Goal: Information Seeking & Learning: Learn about a topic

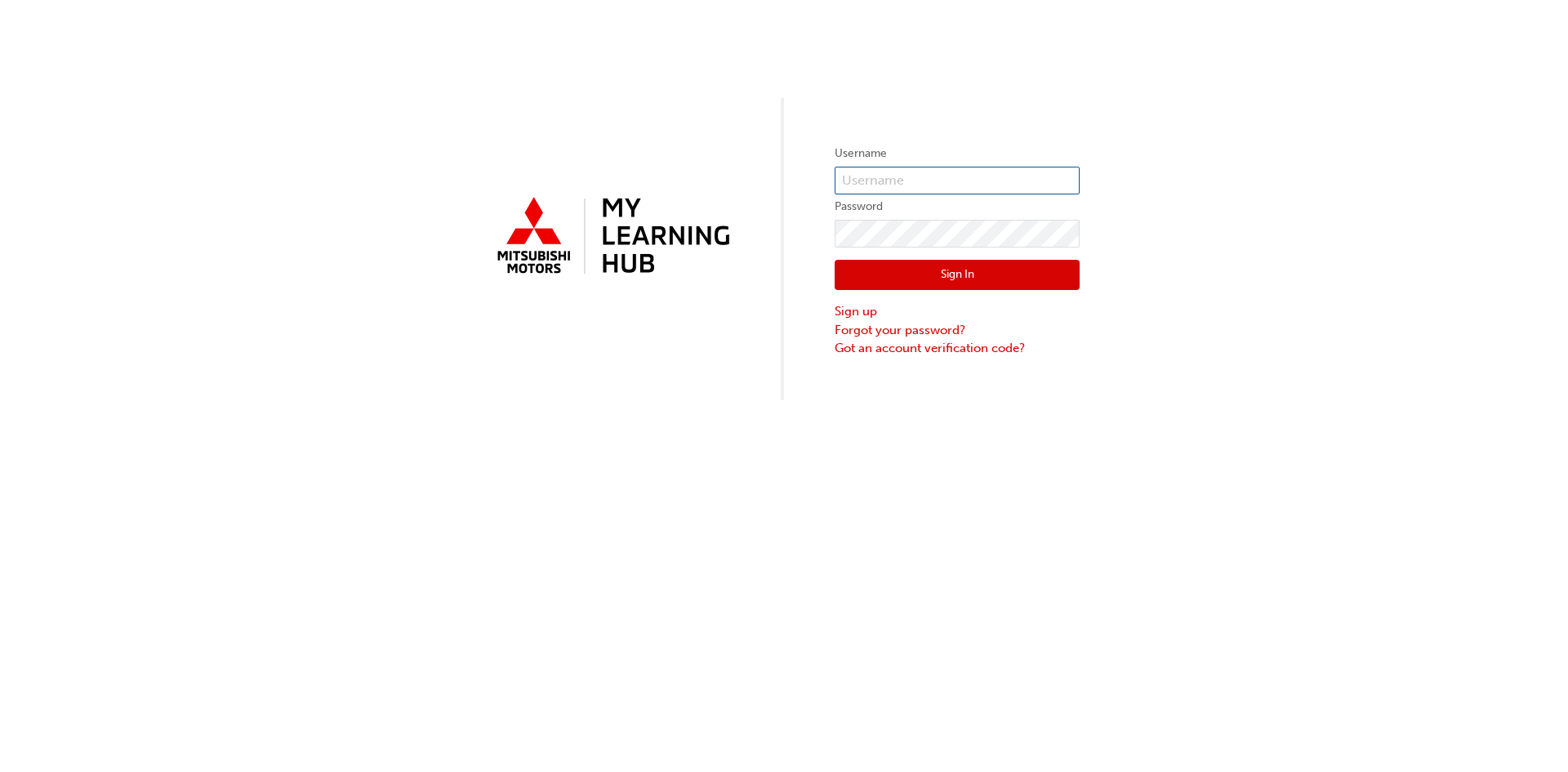
type input "0005965247"
click at [889, 286] on button "Sign In" at bounding box center [957, 275] width 245 height 31
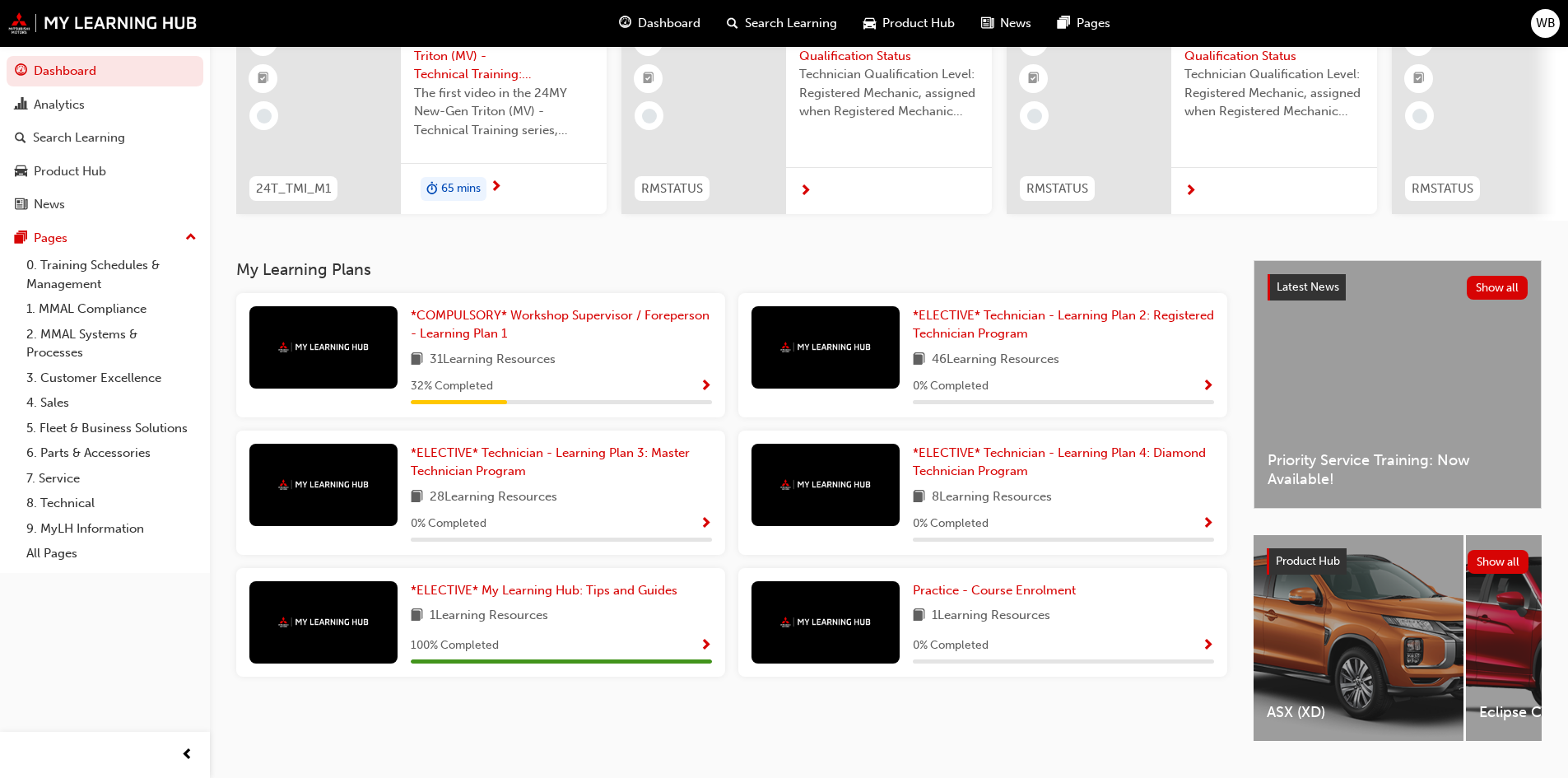
scroll to position [165, 0]
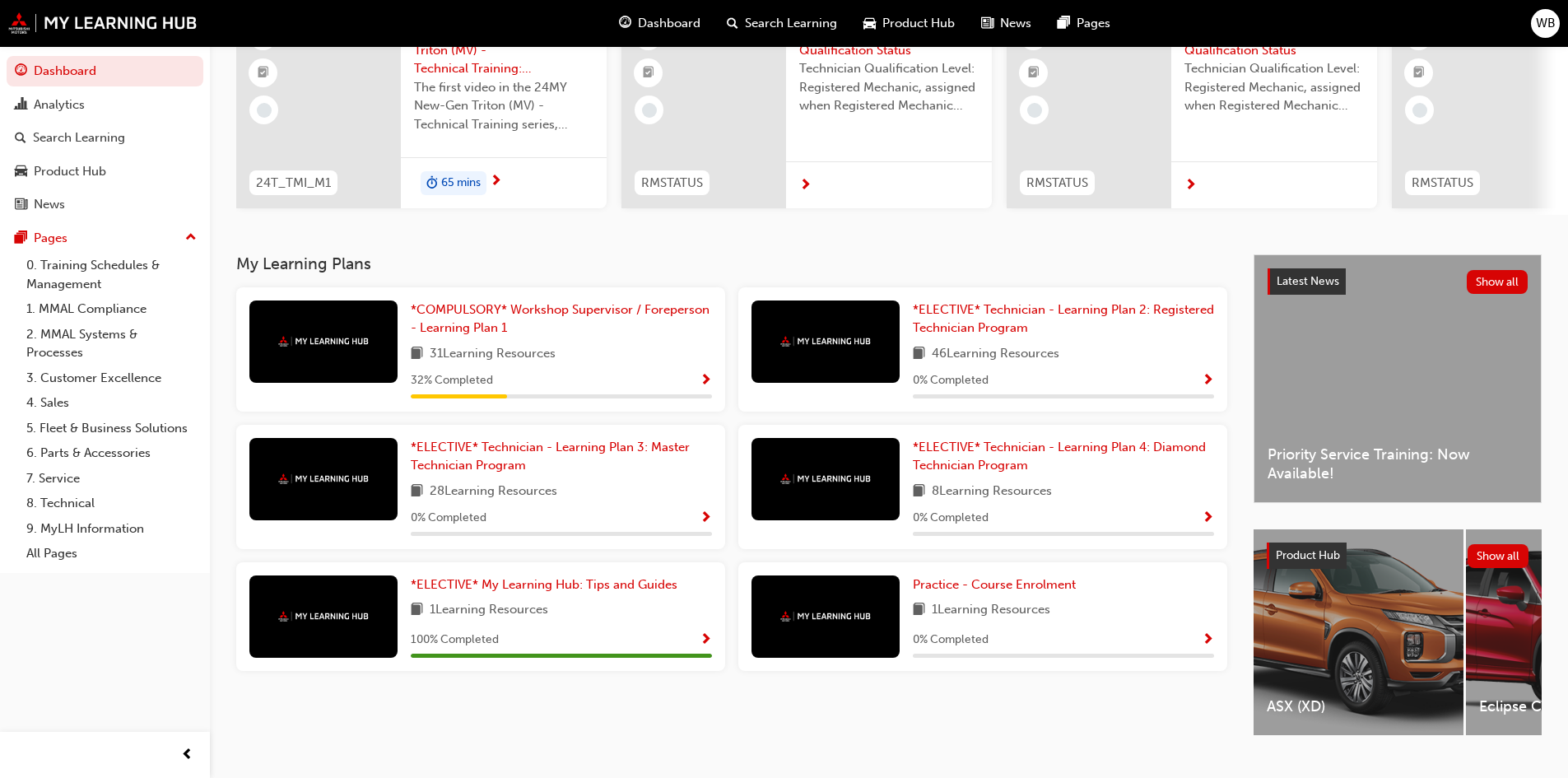
click at [638, 376] on div "*COMPULSORY* Workshop Supervisor / Foreperson - Learning Plan 1 31 Learning Res…" at bounding box center [561, 349] width 301 height 98
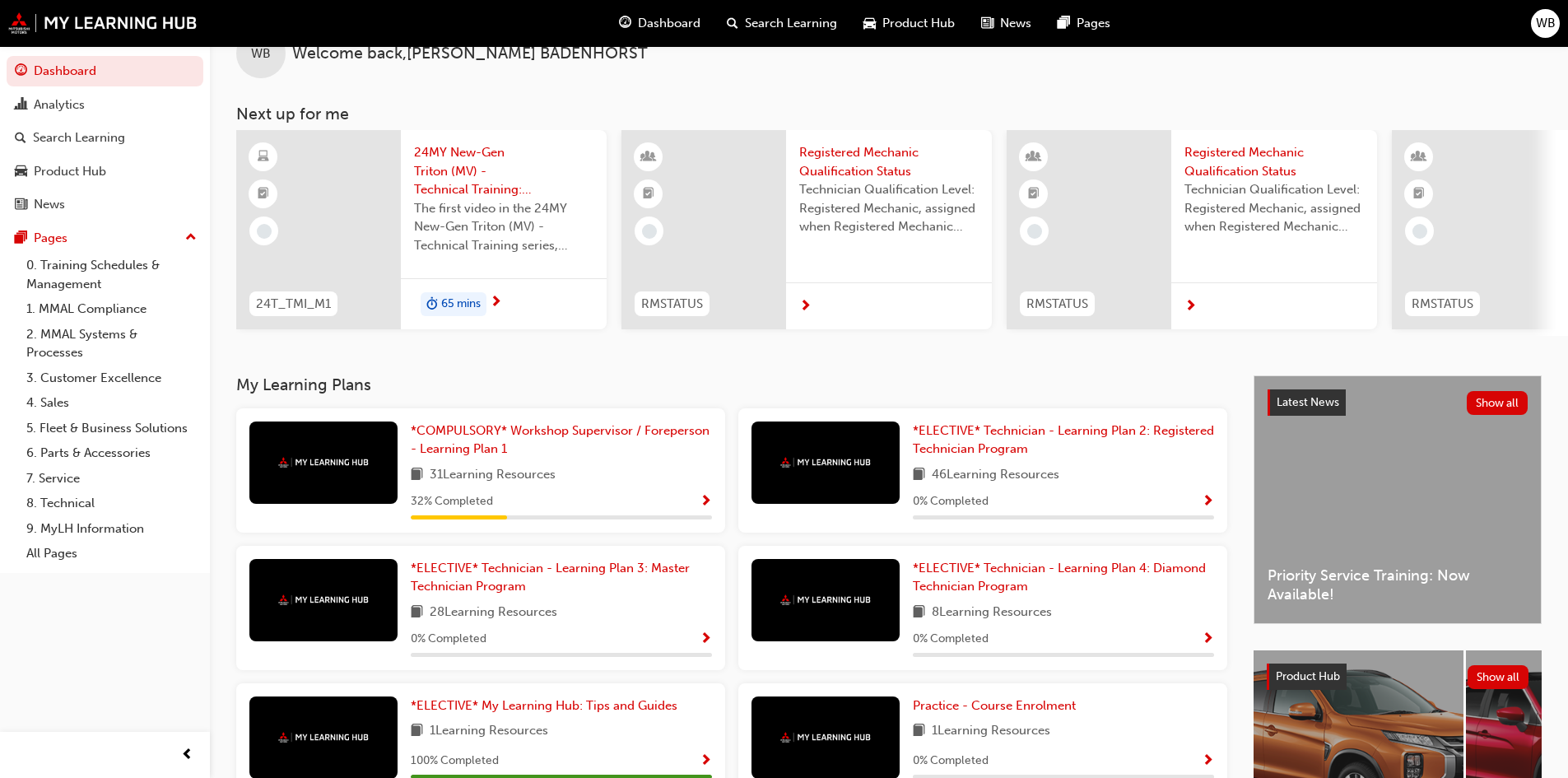
scroll to position [0, 0]
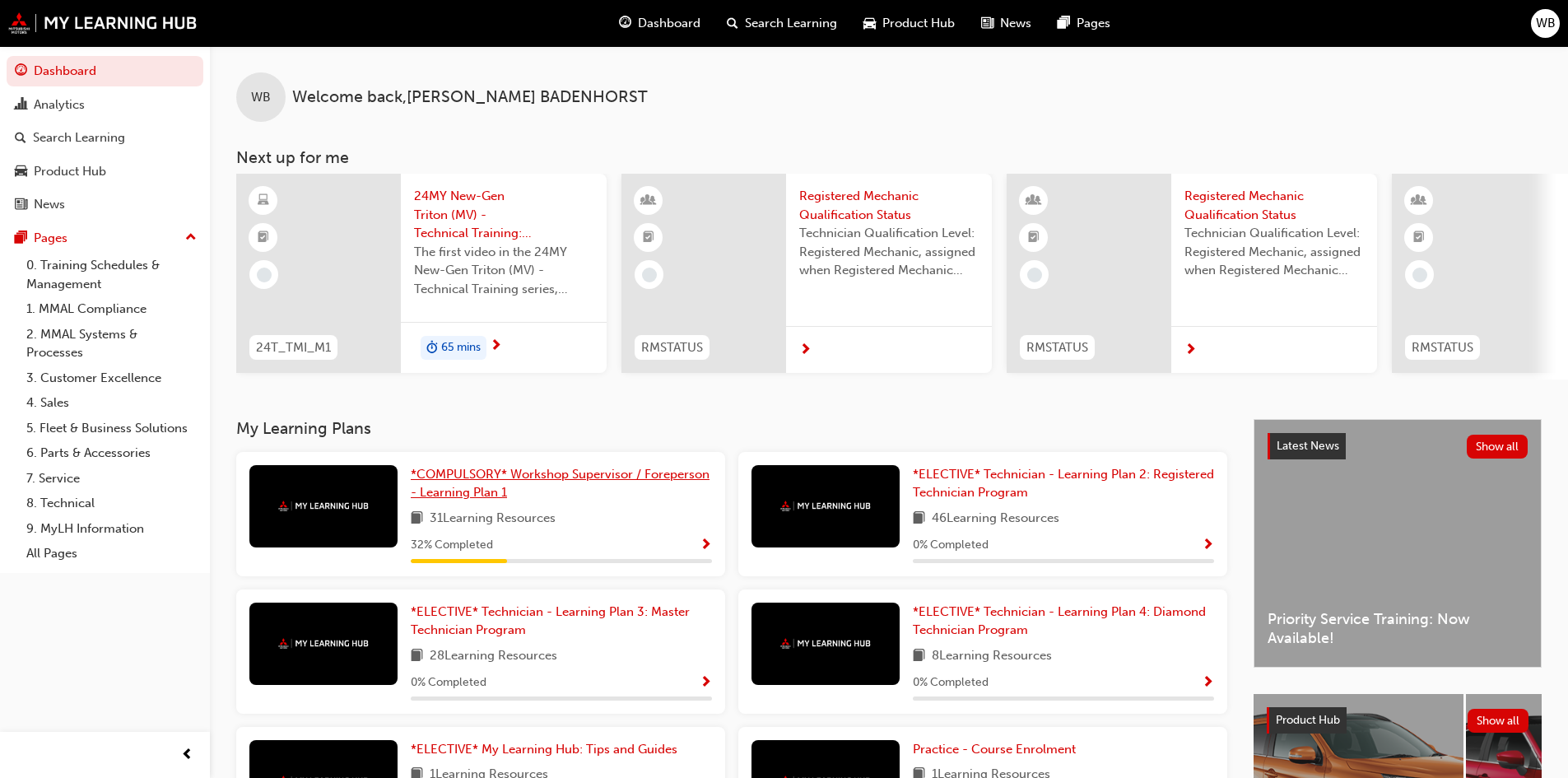
click at [496, 488] on link "*COMPULSORY* Workshop Supervisor / Foreperson - Learning Plan 1" at bounding box center [561, 483] width 301 height 37
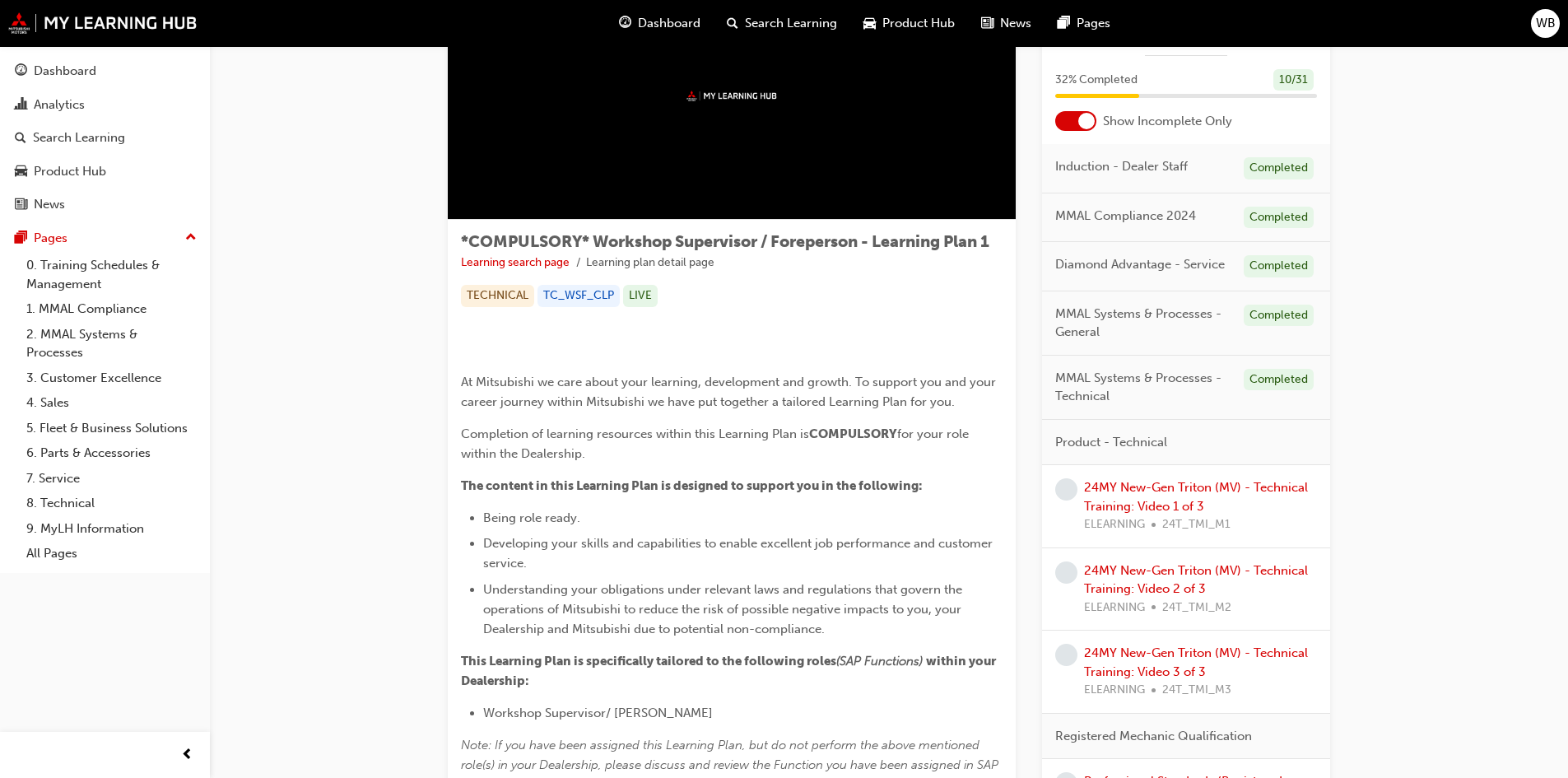
scroll to position [165, 0]
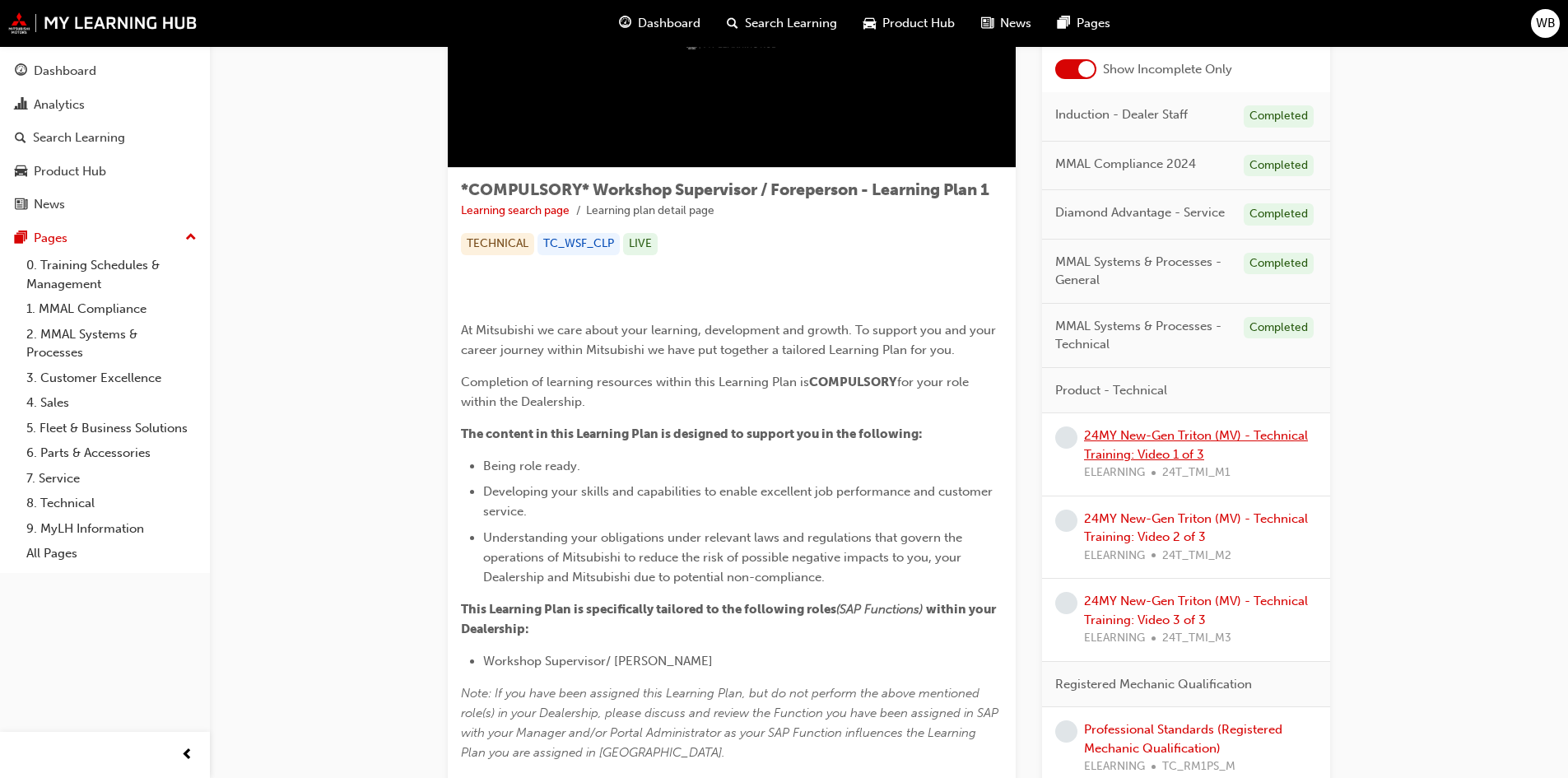
click at [1203, 439] on link "24MY New-Gen Triton (MV) - Technical Training: Video 1 of 3" at bounding box center [1196, 445] width 224 height 33
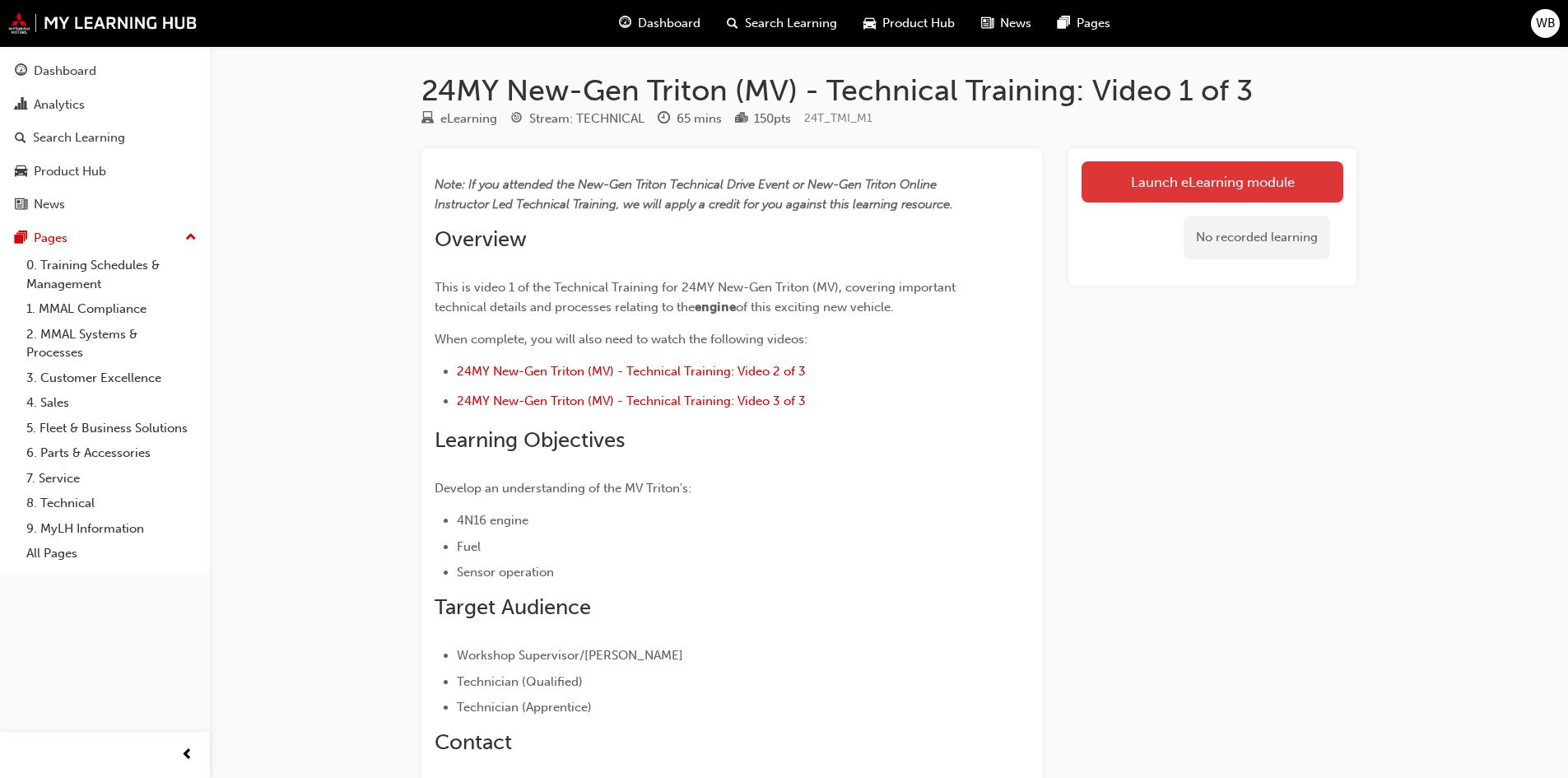
click at [1186, 182] on link "Launch eLearning module" at bounding box center [1212, 182] width 262 height 41
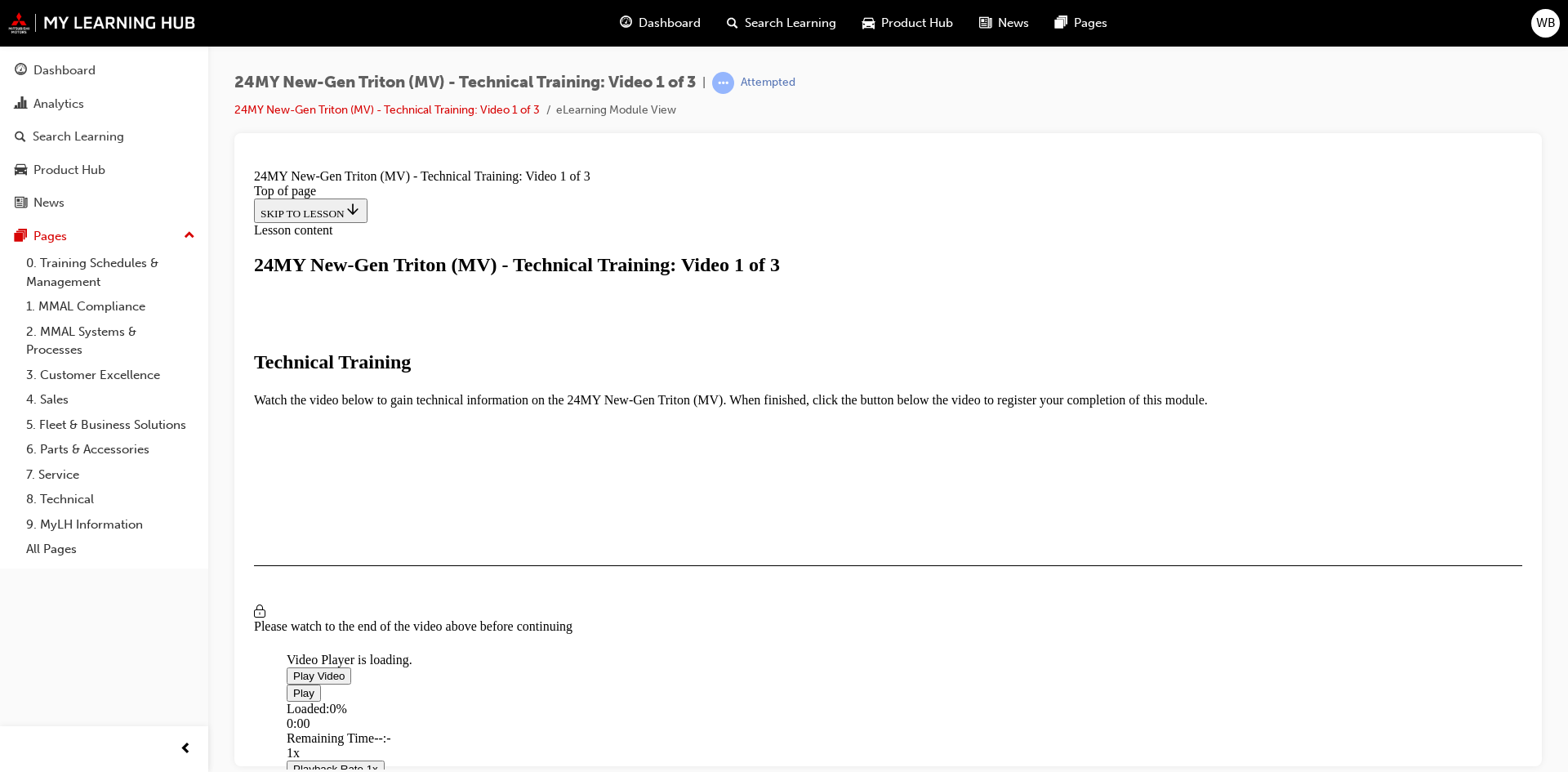
click at [293, 669] on span "Video player" at bounding box center [293, 675] width 0 height 12
click at [293, 686] on span "Video player" at bounding box center [293, 692] width 0 height 12
click at [293, 669] on span "Video player" at bounding box center [293, 675] width 0 height 12
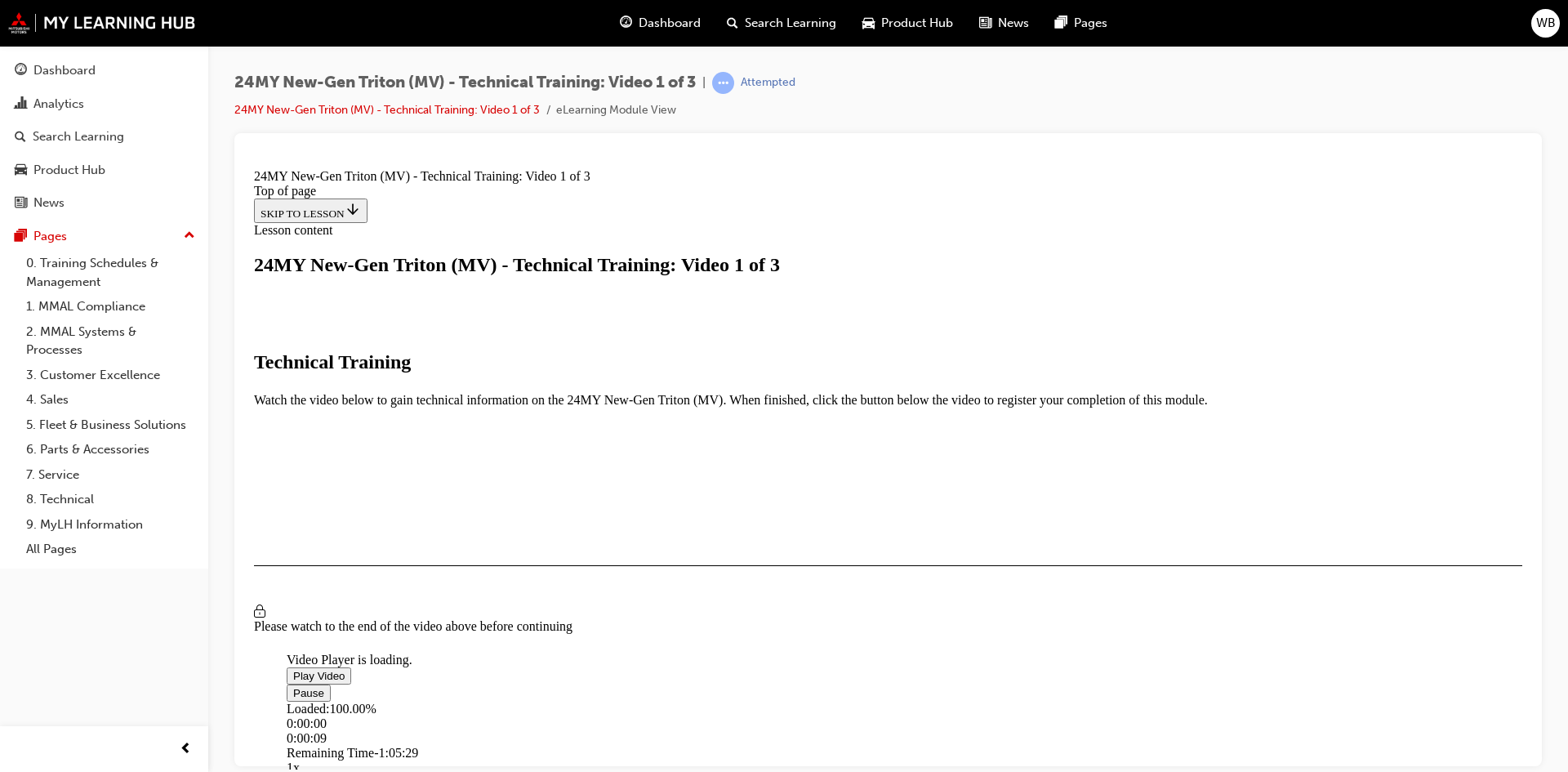
scroll to position [110, 0]
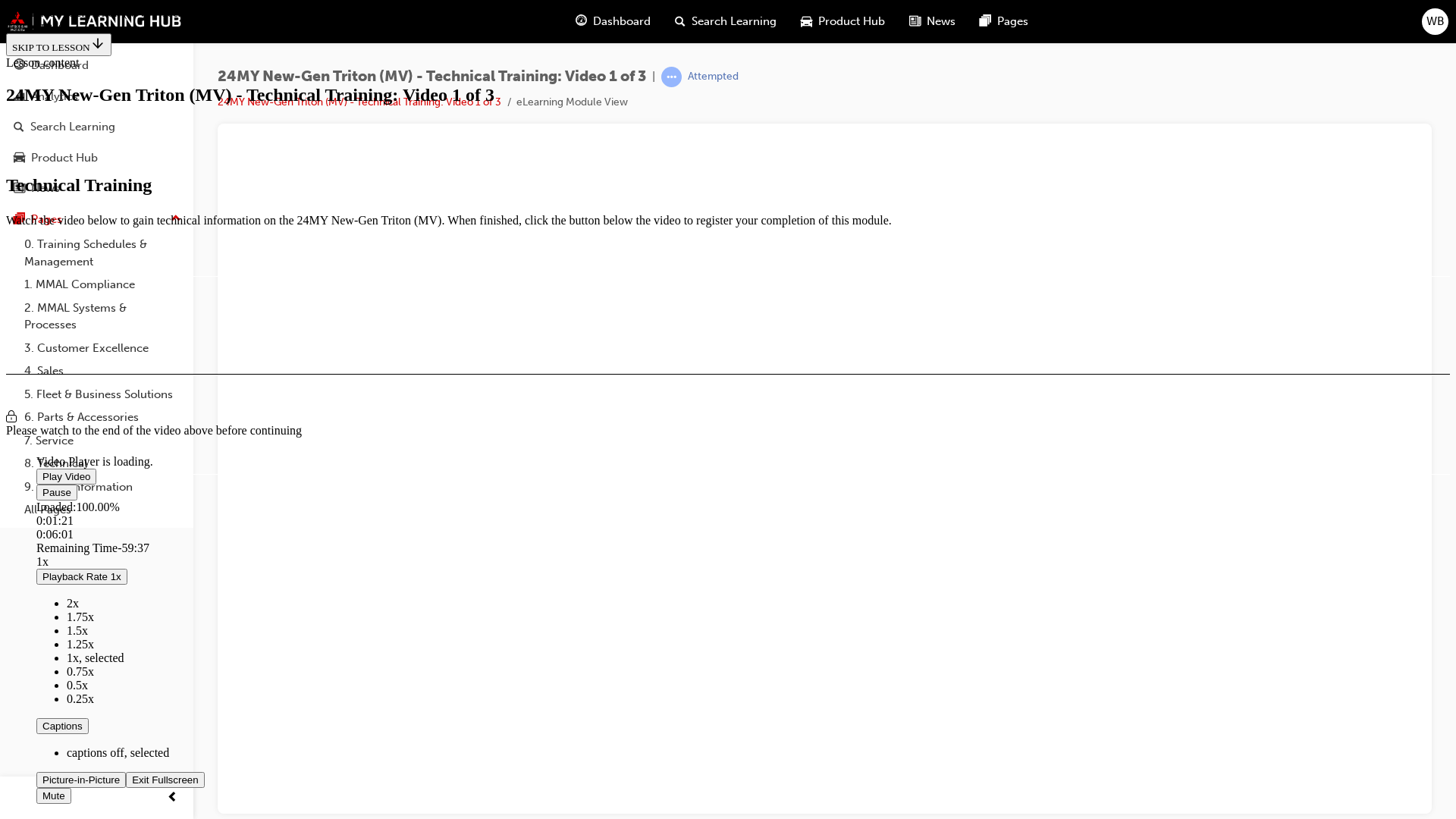
click at [43, 498] on span "Video player" at bounding box center [43, 492] width 0 height 11
click at [43, 471] on span "Video player" at bounding box center [43, 476] width 0 height 11
click at [264, 324] on video "Video player" at bounding box center [150, 381] width 228 height 113
drag, startPoint x: 735, startPoint y: 295, endPoint x: 767, endPoint y: 298, distance: 32.1
click at [264, 324] on video "Video player" at bounding box center [150, 381] width 228 height 113
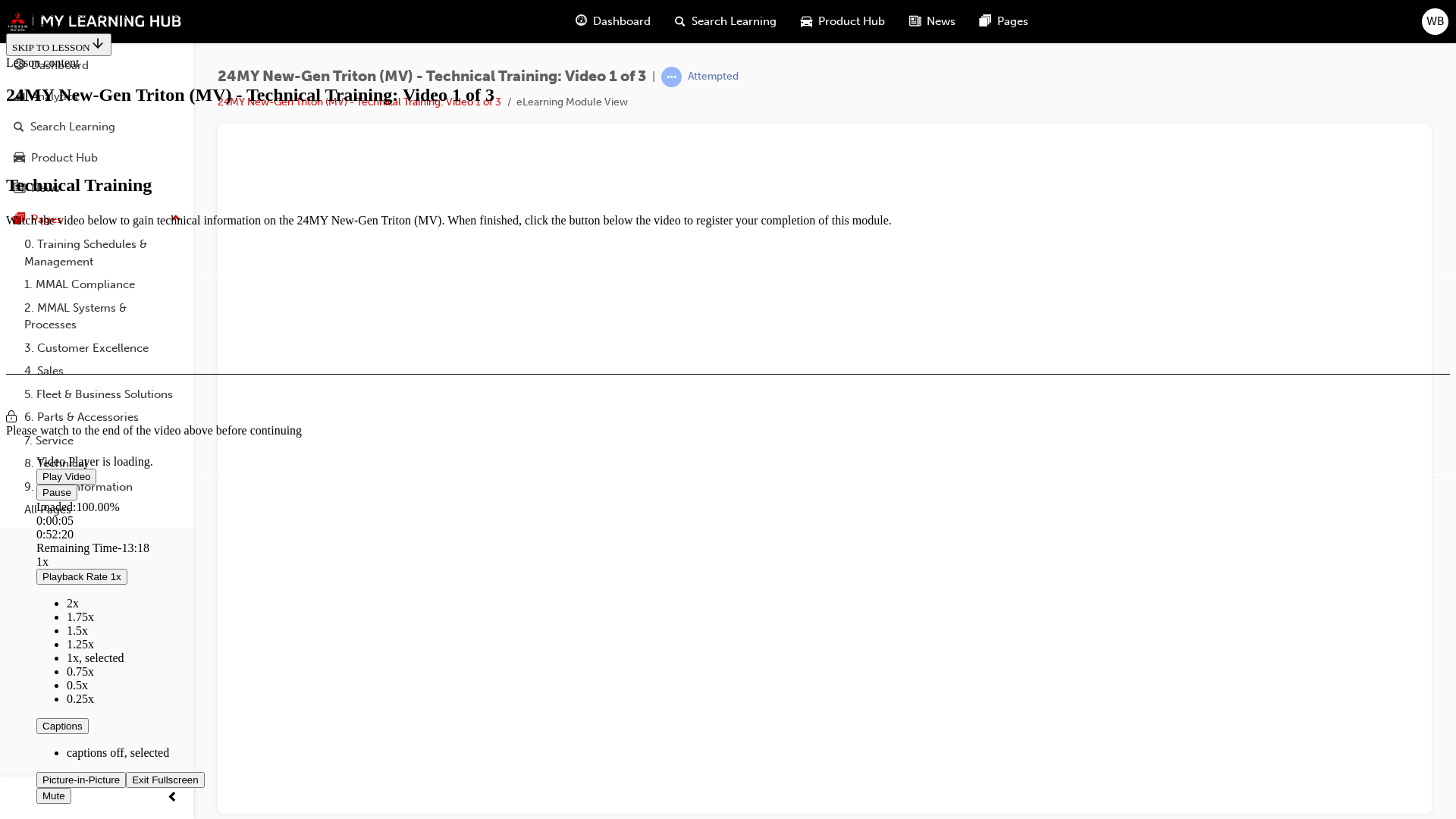
click at [43, 498] on span "Video player" at bounding box center [43, 492] width 0 height 11
drag, startPoint x: 750, startPoint y: 402, endPoint x: 736, endPoint y: 406, distance: 14.6
click at [43, 471] on span "Video player" at bounding box center [43, 476] width 0 height 11
click at [132, 716] on span "Video player" at bounding box center [132, 780] width 0 height 11
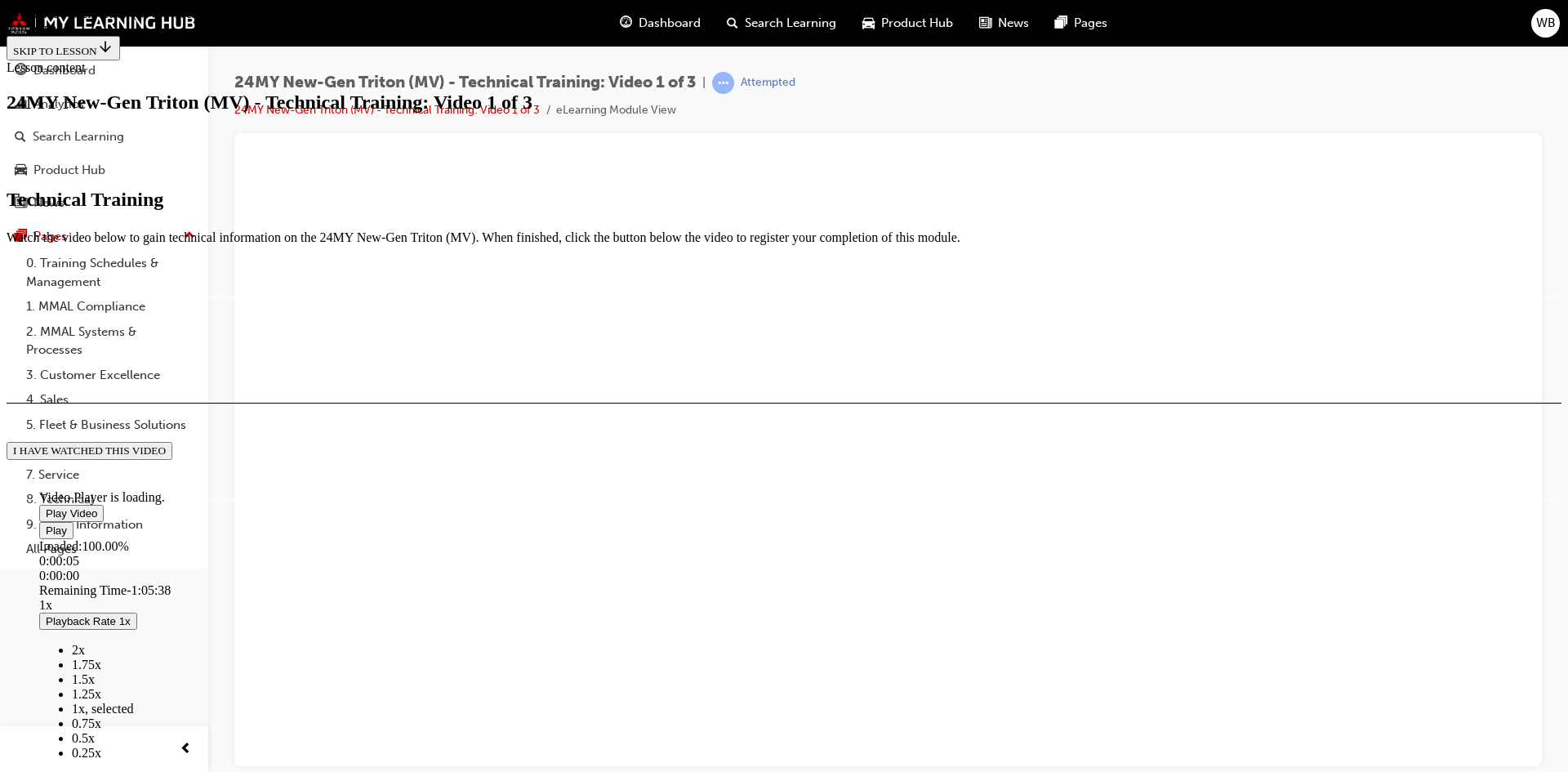
scroll to position [383, 0]
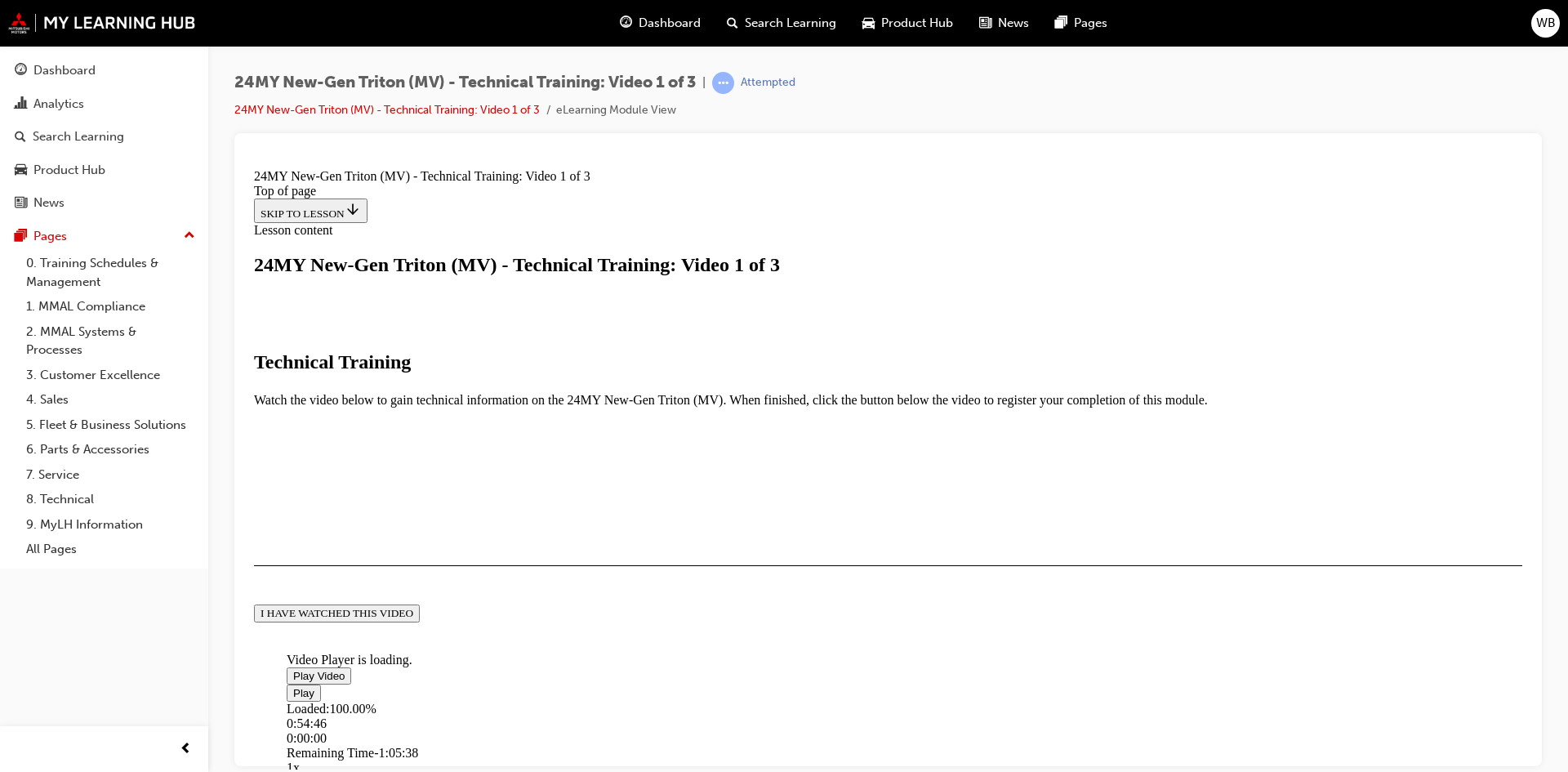
click at [413, 619] on div "I HAVE WATCHED THIS VIDEO" at bounding box center [337, 612] width 153 height 13
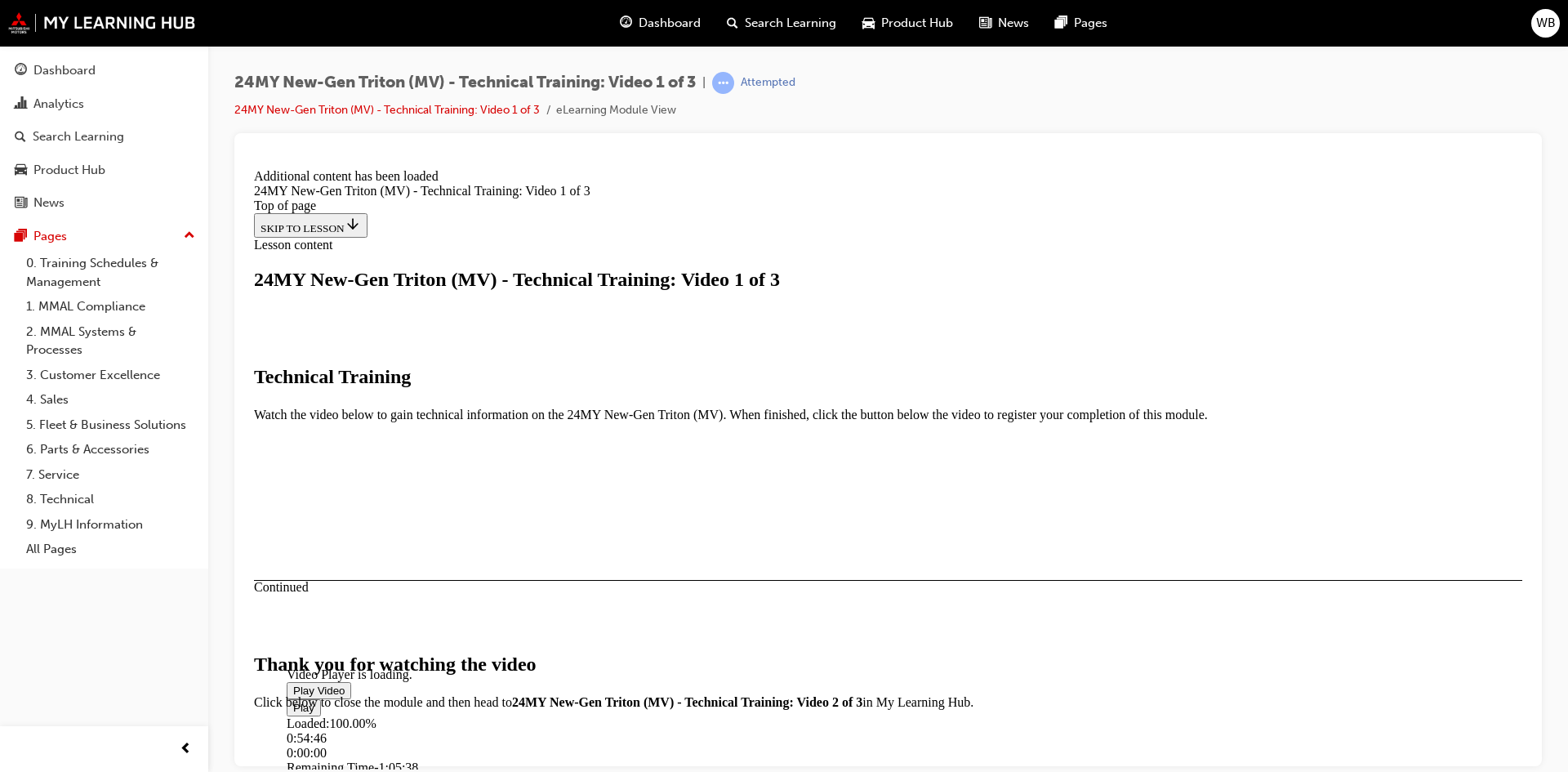
scroll to position [517, 0]
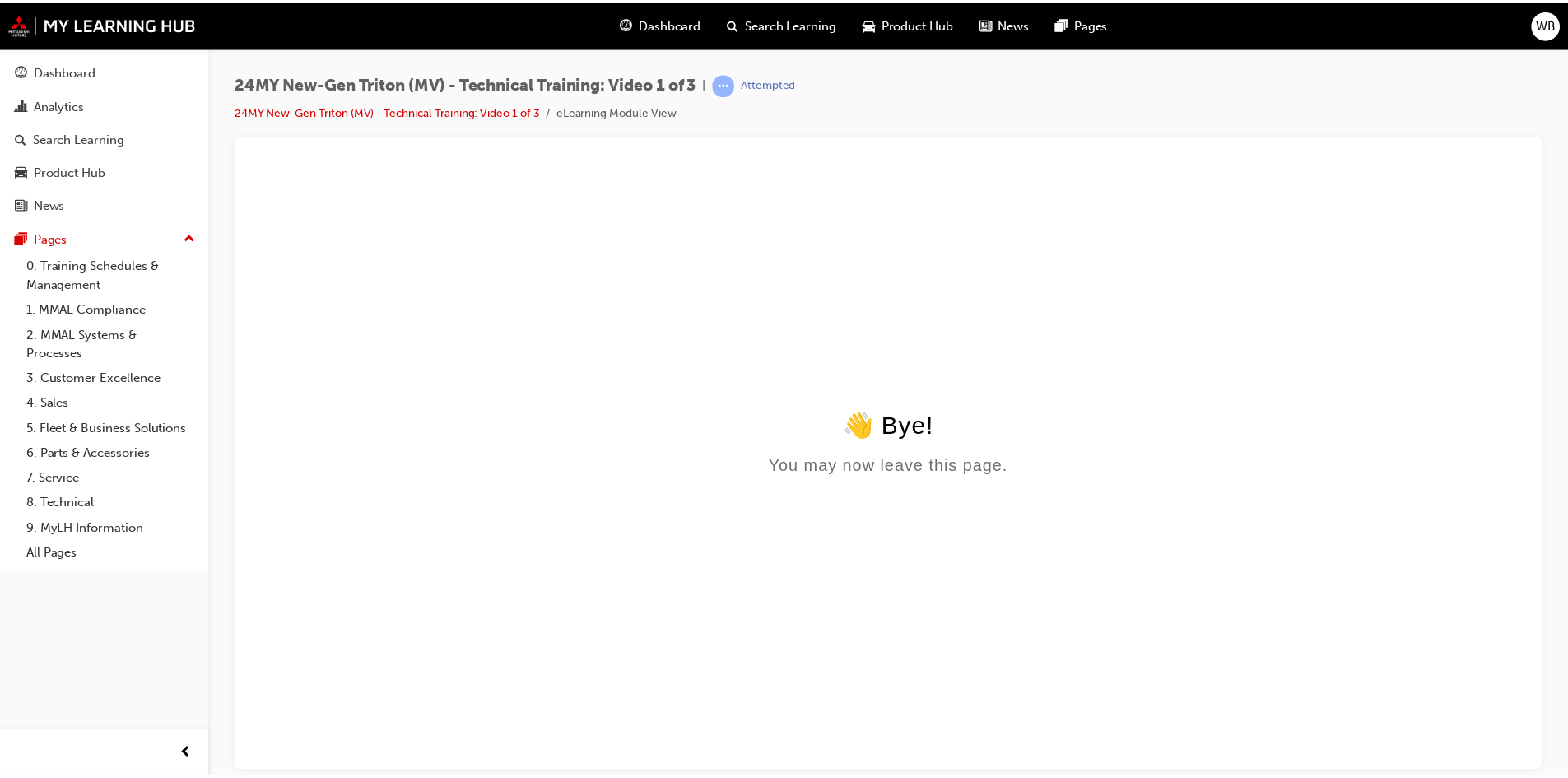
scroll to position [0, 0]
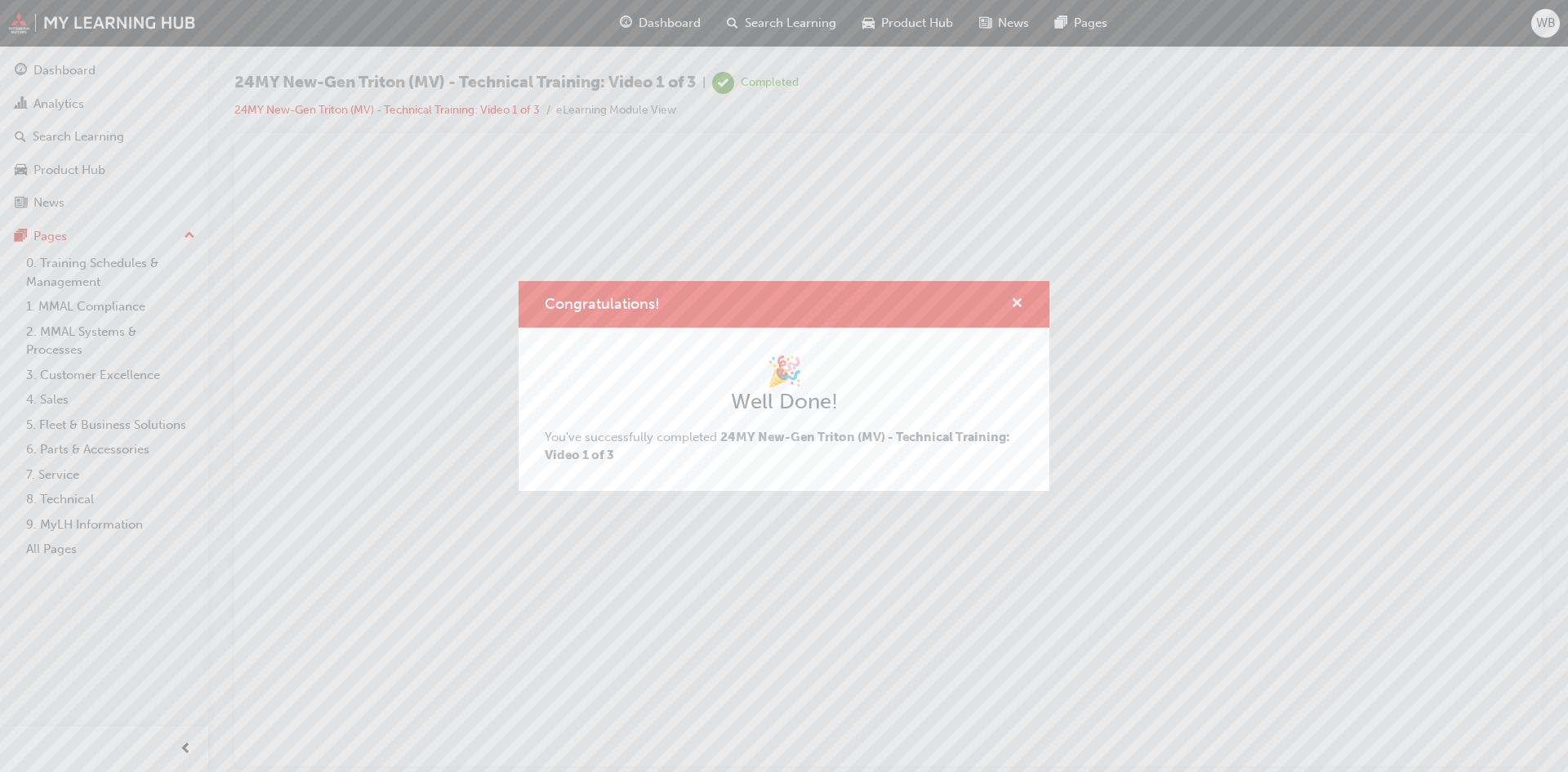
click at [1021, 299] on span "cross-icon" at bounding box center [1017, 304] width 12 height 14
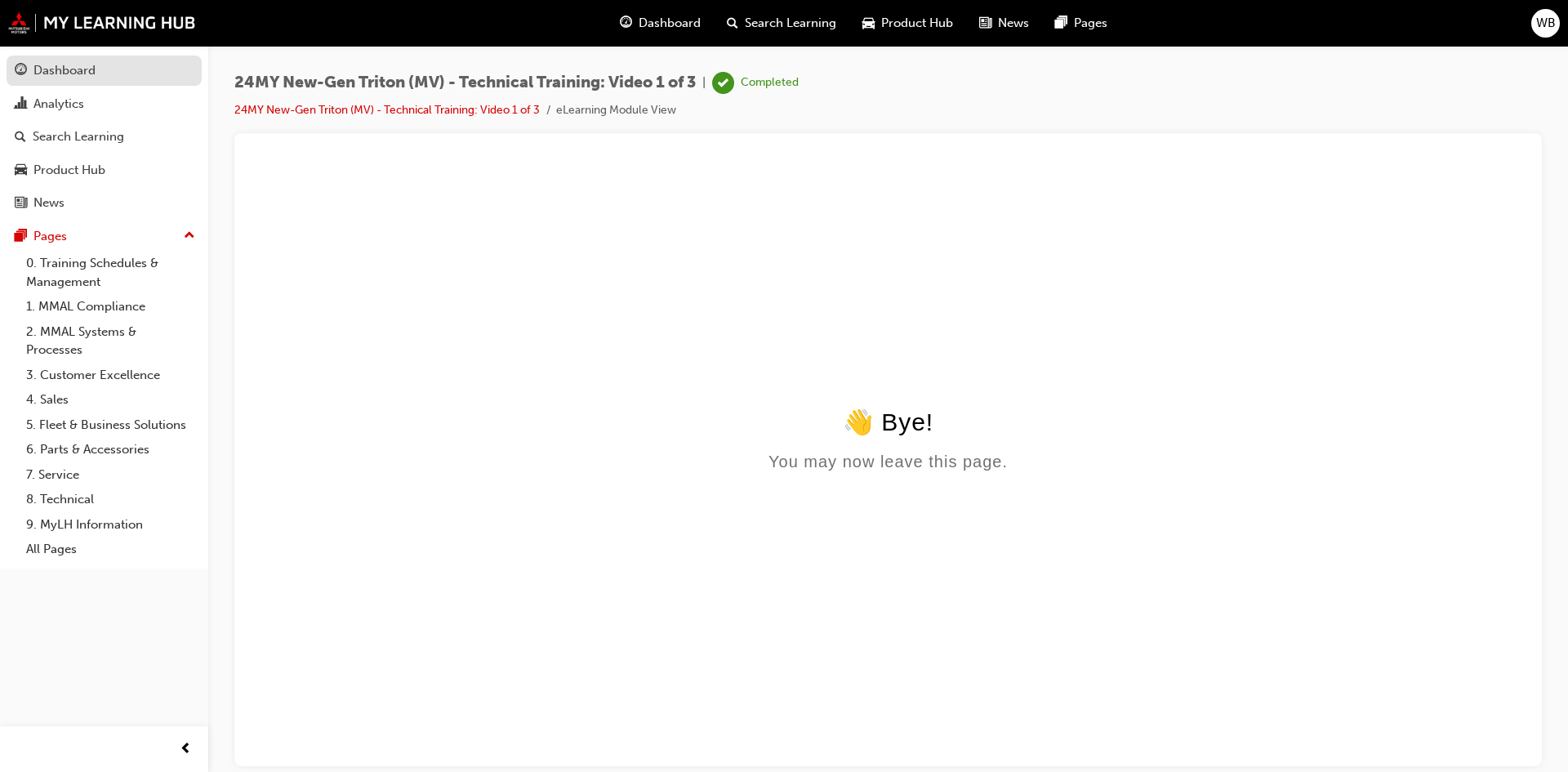
click at [62, 62] on div "Dashboard" at bounding box center [64, 70] width 62 height 19
